Goal: Transaction & Acquisition: Purchase product/service

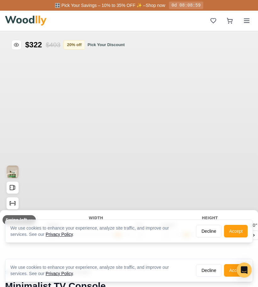
click at [241, 232] on button "Accept" at bounding box center [236, 231] width 24 height 13
type input "63"
type input "2"
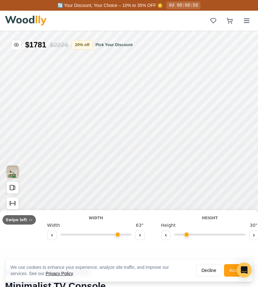
click at [242, 230] on div "Height 30 "" at bounding box center [209, 231] width 97 height 19
click at [235, 272] on button "Accept" at bounding box center [236, 271] width 24 height 13
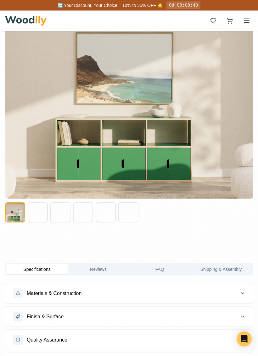
scroll to position [365, 0]
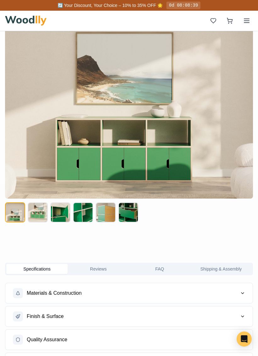
click at [36, 211] on button at bounding box center [38, 212] width 20 height 20
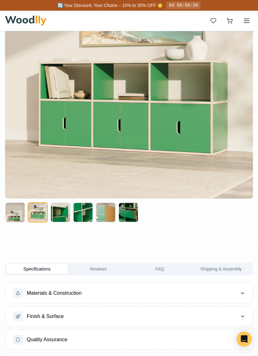
click at [58, 219] on button at bounding box center [60, 212] width 20 height 20
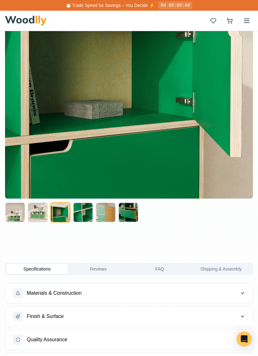
click at [79, 216] on button at bounding box center [83, 212] width 20 height 20
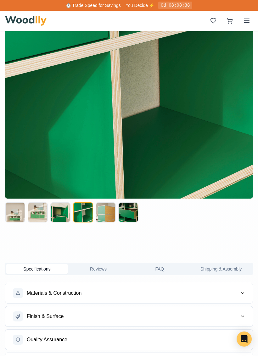
click at [109, 213] on button at bounding box center [105, 212] width 20 height 20
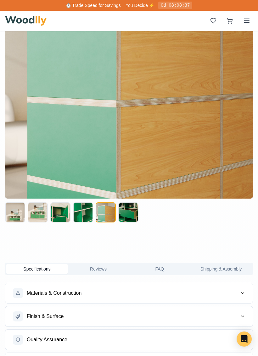
click at [128, 213] on button at bounding box center [128, 212] width 20 height 20
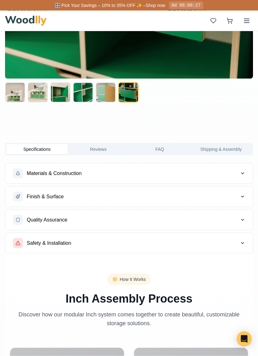
scroll to position [488, 0]
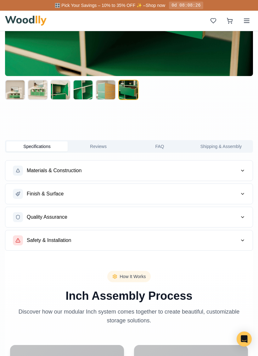
click at [245, 173] on button "Materials & Construction" at bounding box center [128, 171] width 247 height 20
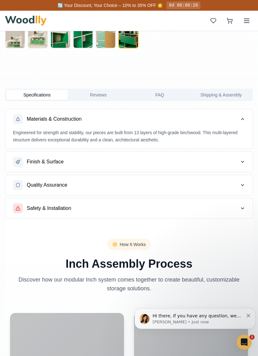
scroll to position [539, 0]
click at [246, 167] on button "Finish & Surface" at bounding box center [128, 161] width 247 height 20
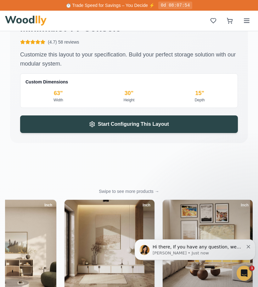
scroll to position [1449, 0]
